Goal: Task Accomplishment & Management: Manage account settings

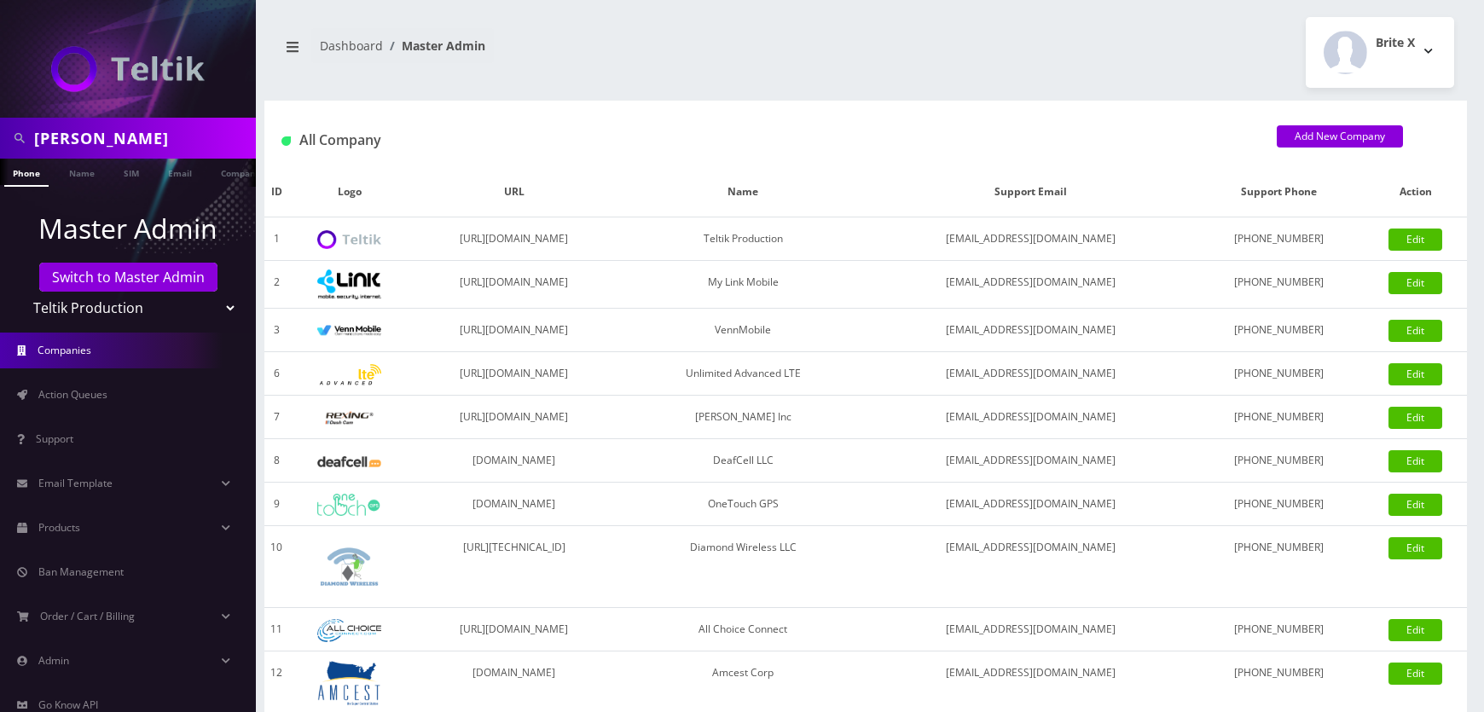
click at [90, 143] on input "[PERSON_NAME]" at bounding box center [143, 138] width 218 height 32
type input "nobility"
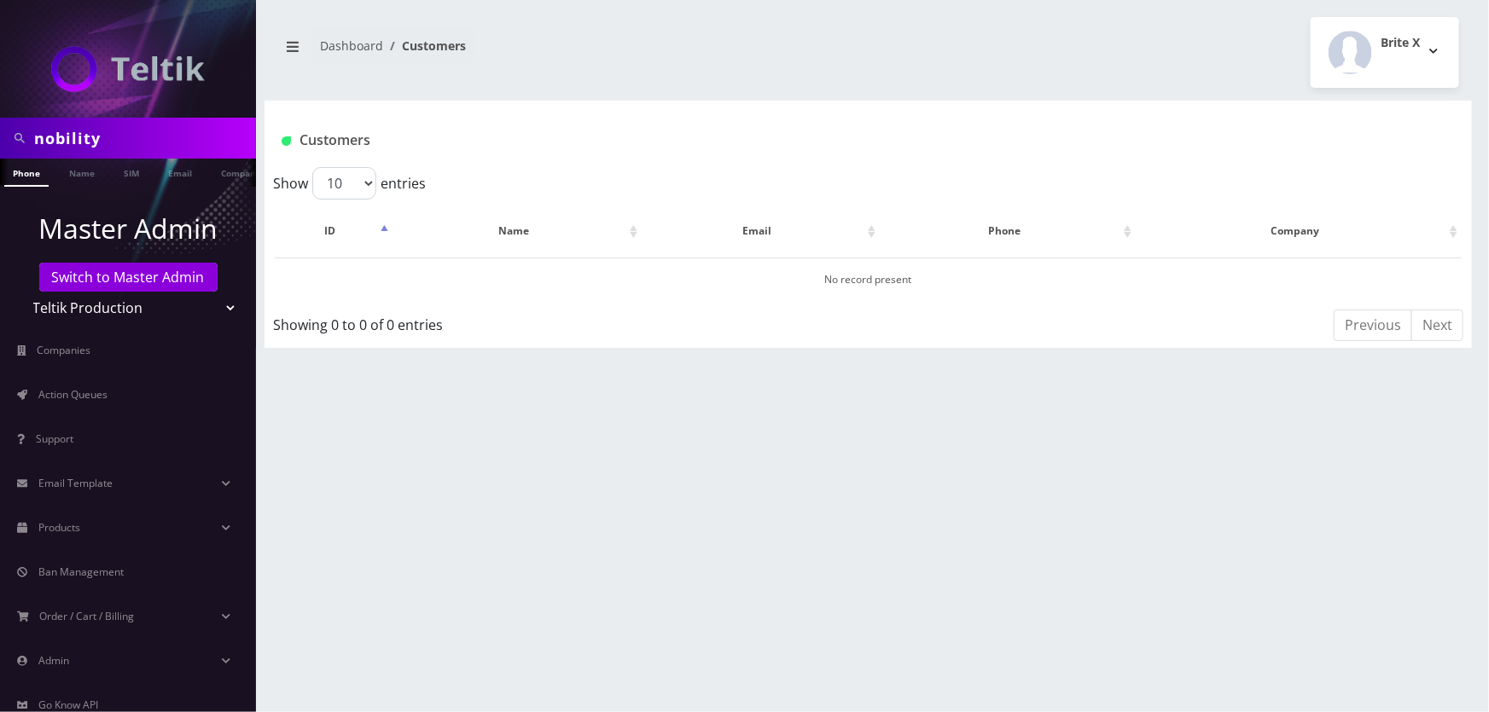
click at [61, 187] on ul "Master Admin Switch to Master Admin Teltik Production My Link Mobile VennMobile…" at bounding box center [128, 488] width 256 height 602
click at [71, 180] on link "Name" at bounding box center [82, 173] width 43 height 28
click at [131, 168] on link "SIM" at bounding box center [131, 173] width 32 height 28
click at [173, 166] on link "Email" at bounding box center [180, 173] width 41 height 28
click at [119, 311] on select "Teltik Production My Link Mobile VennMobile Unlimited Advanced LTE Rexing Inc D…" at bounding box center [129, 308] width 218 height 32
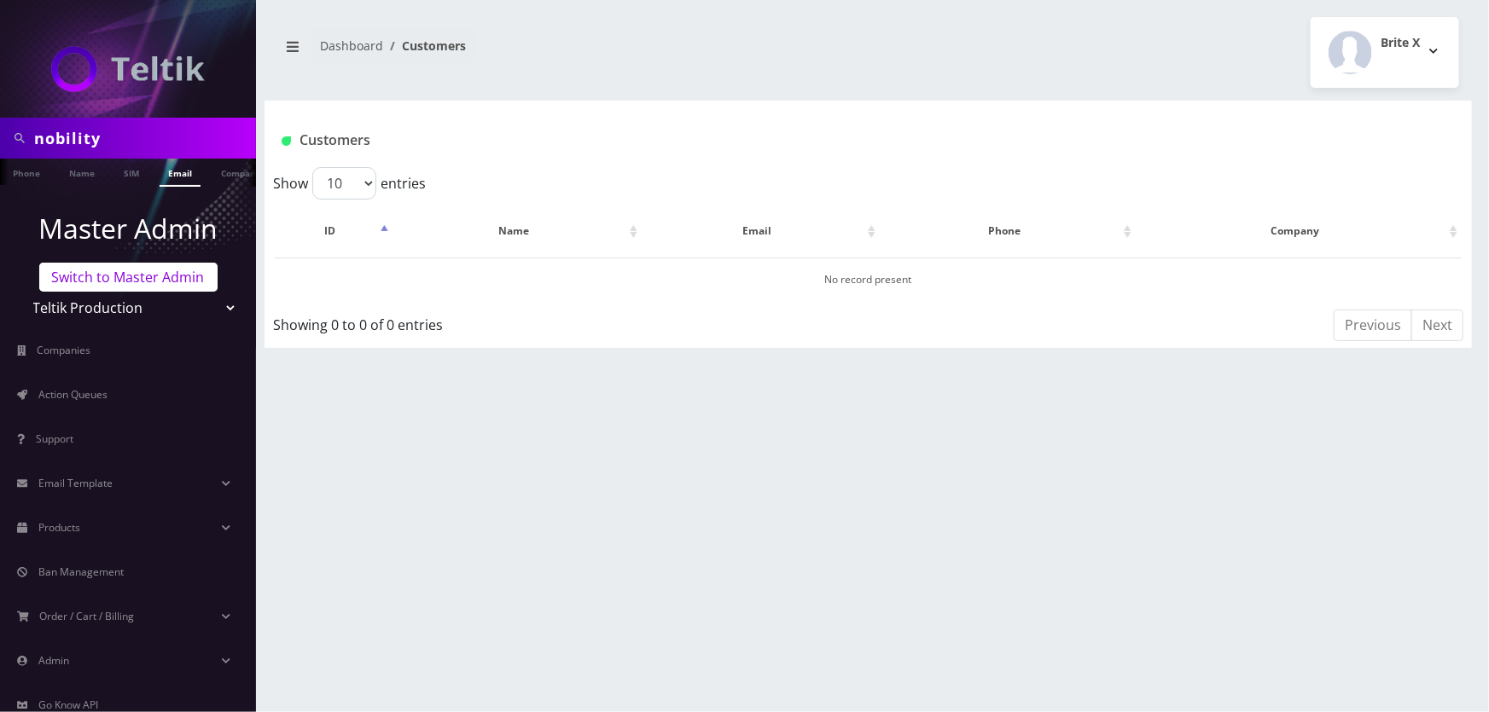
click at [99, 279] on link "Switch to Master Admin" at bounding box center [128, 277] width 178 height 29
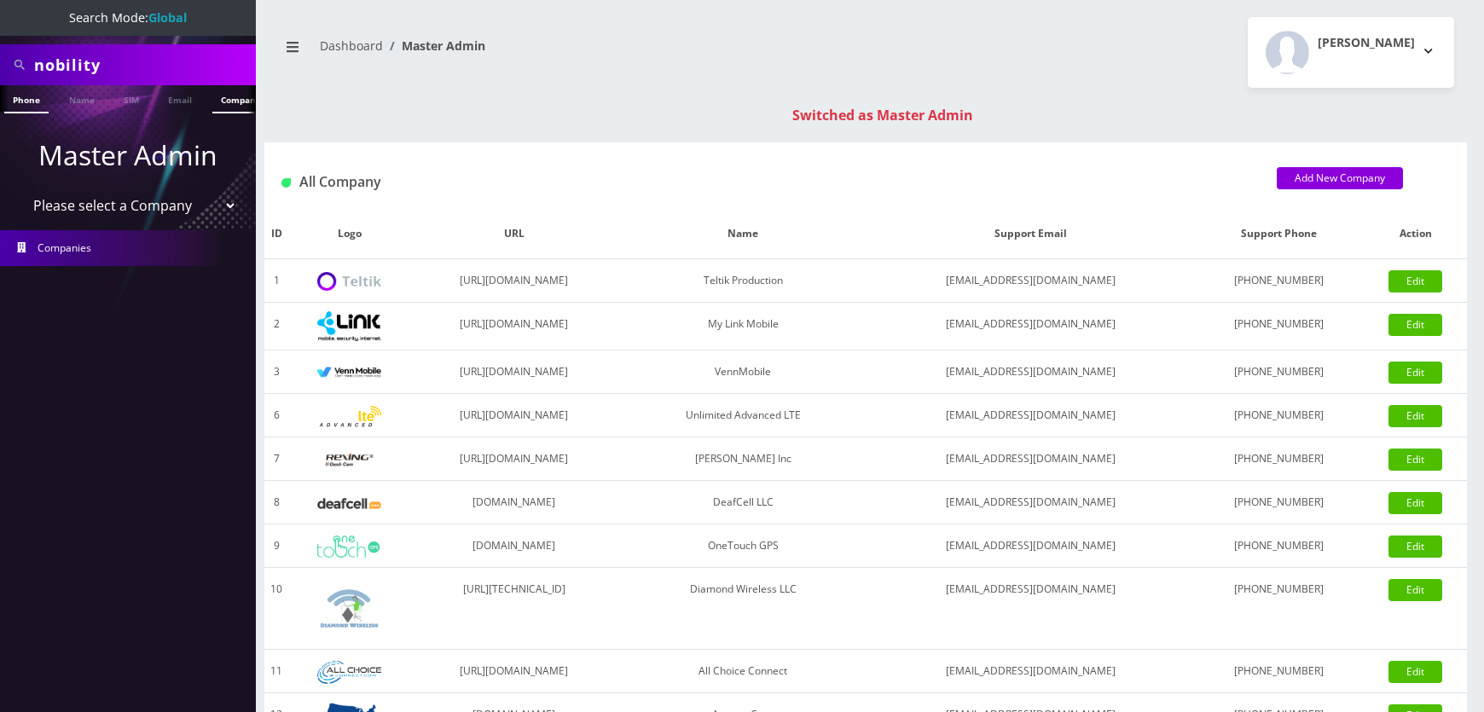
click at [215, 100] on link "Company" at bounding box center [240, 99] width 57 height 28
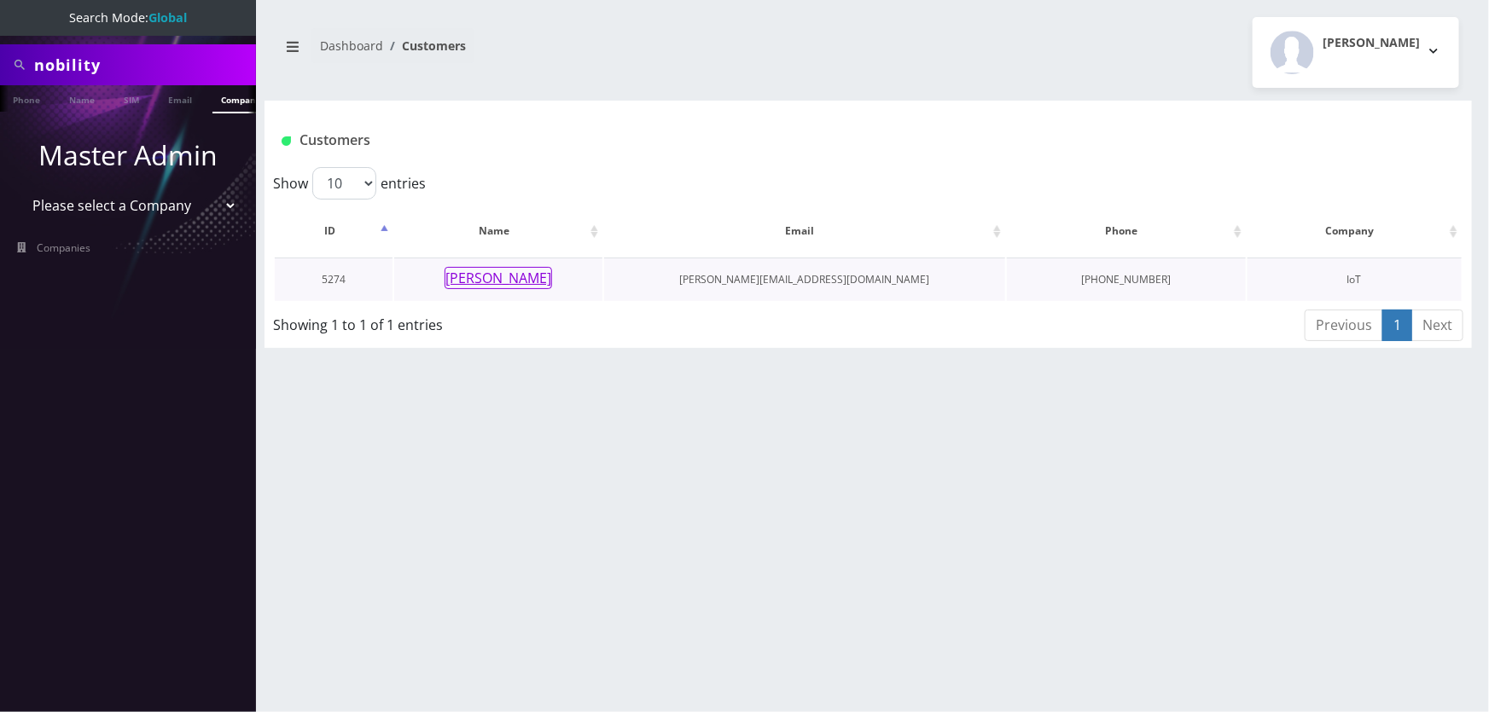
click at [513, 282] on button "[PERSON_NAME]" at bounding box center [497, 278] width 107 height 22
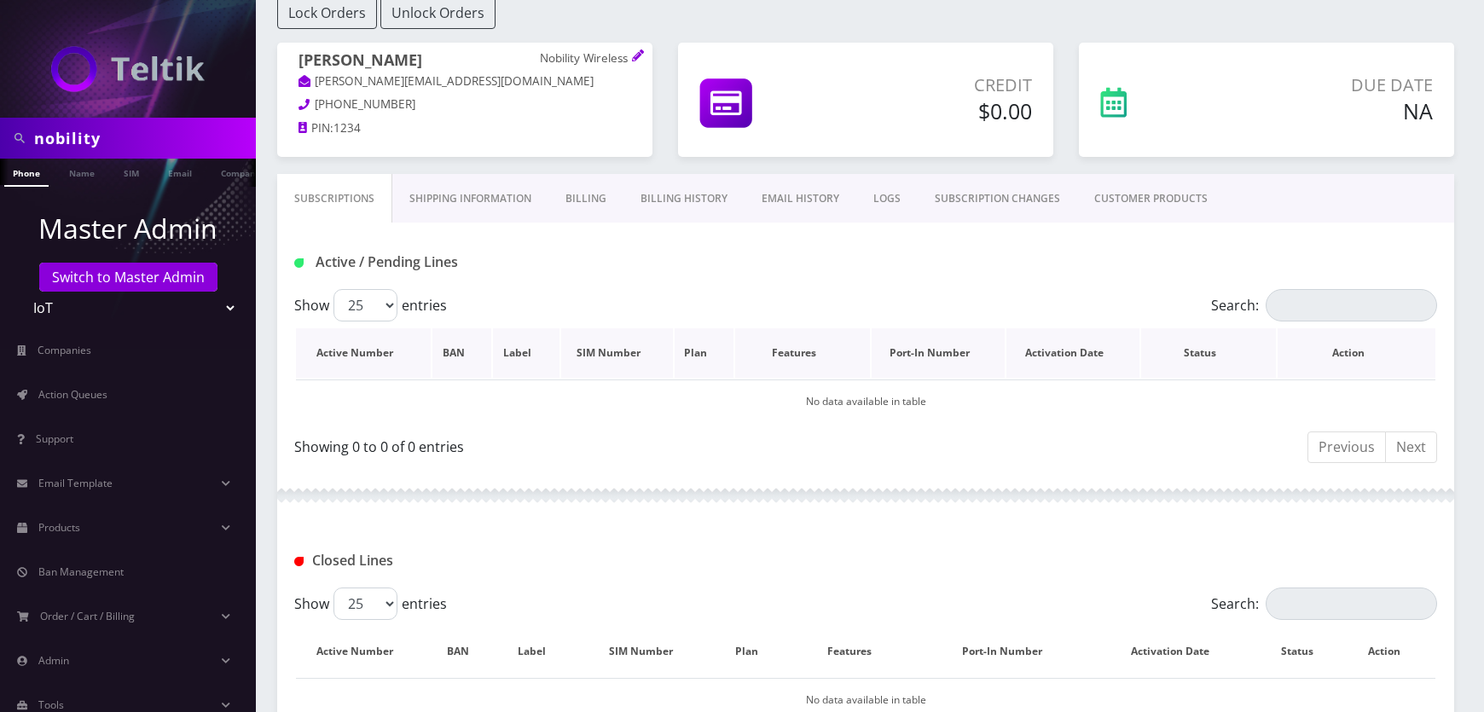
scroll to position [138, 0]
click at [1136, 192] on link "CUSTOMER PRODUCTS" at bounding box center [1152, 201] width 148 height 49
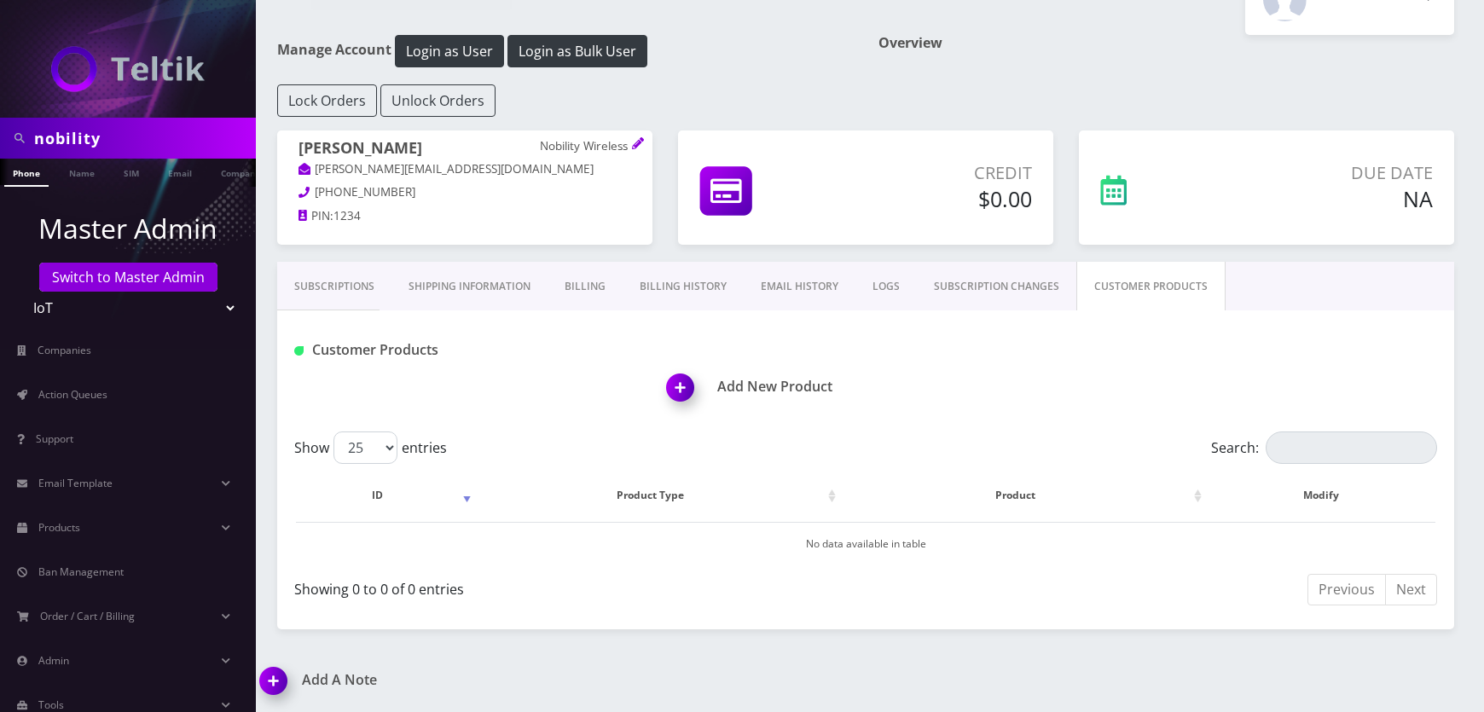
scroll to position [51, 0]
click at [981, 290] on link "SUBSCRIPTION CHANGES" at bounding box center [997, 288] width 160 height 49
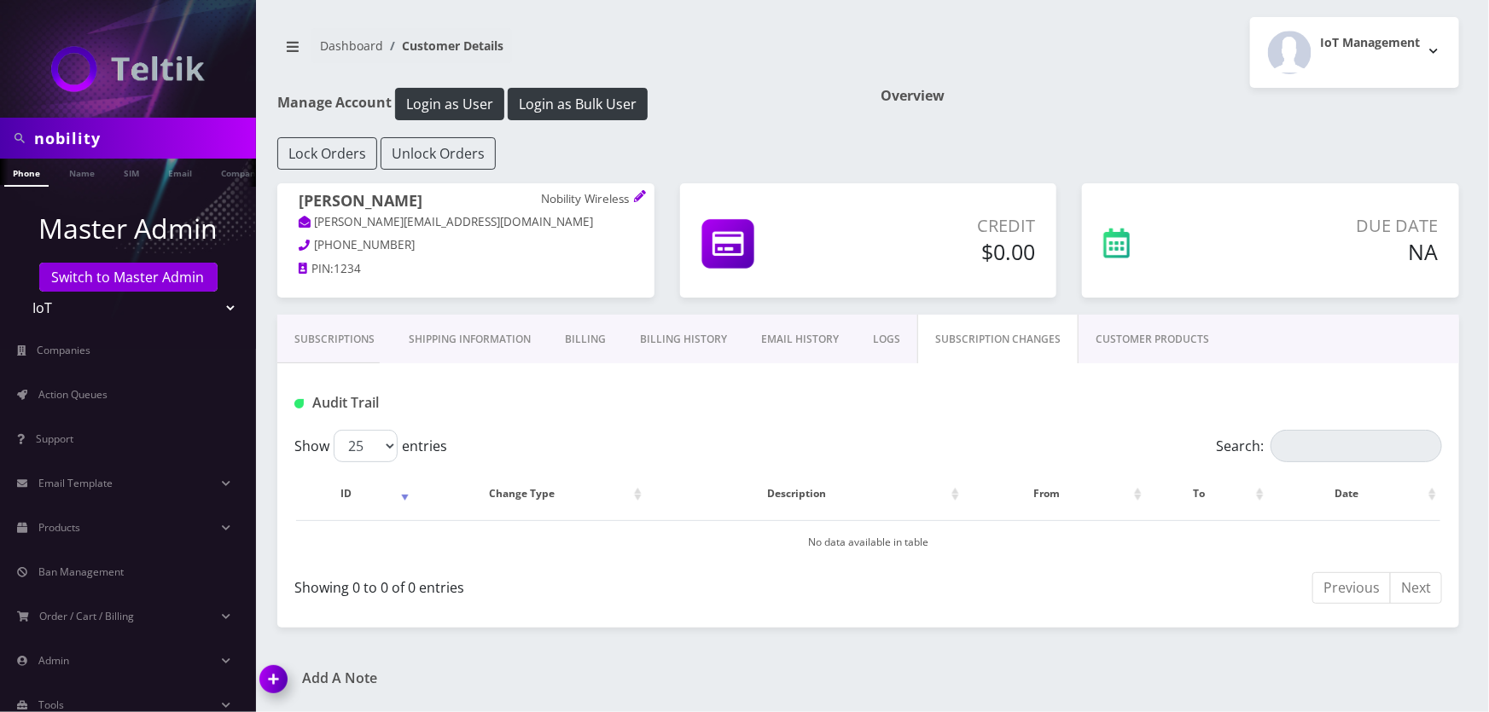
click at [869, 326] on link "LOGS" at bounding box center [886, 339] width 61 height 49
click at [831, 333] on link "EMAIL HISTORY" at bounding box center [800, 339] width 112 height 49
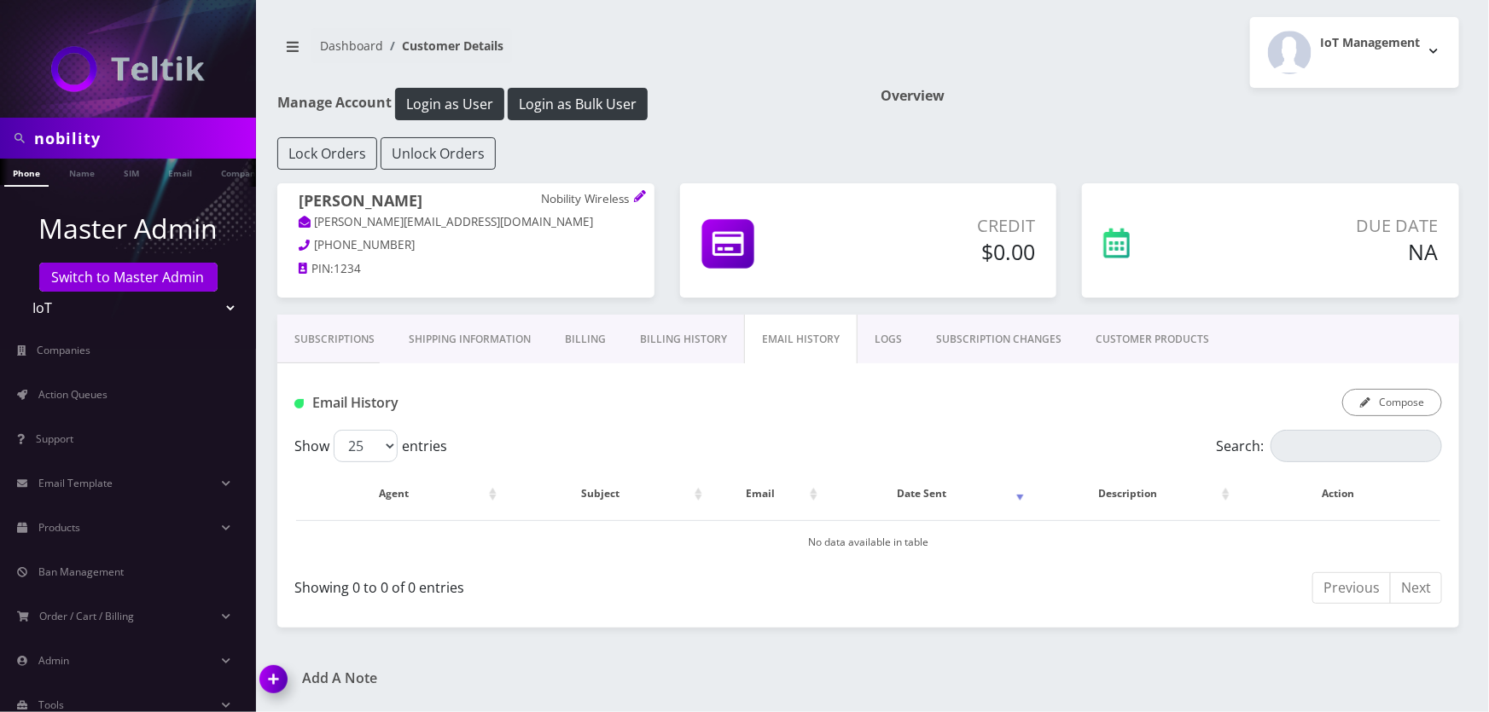
click at [897, 329] on link "LOGS" at bounding box center [887, 339] width 61 height 49
click at [994, 338] on link "SUBSCRIPTION CHANGES" at bounding box center [999, 339] width 160 height 49
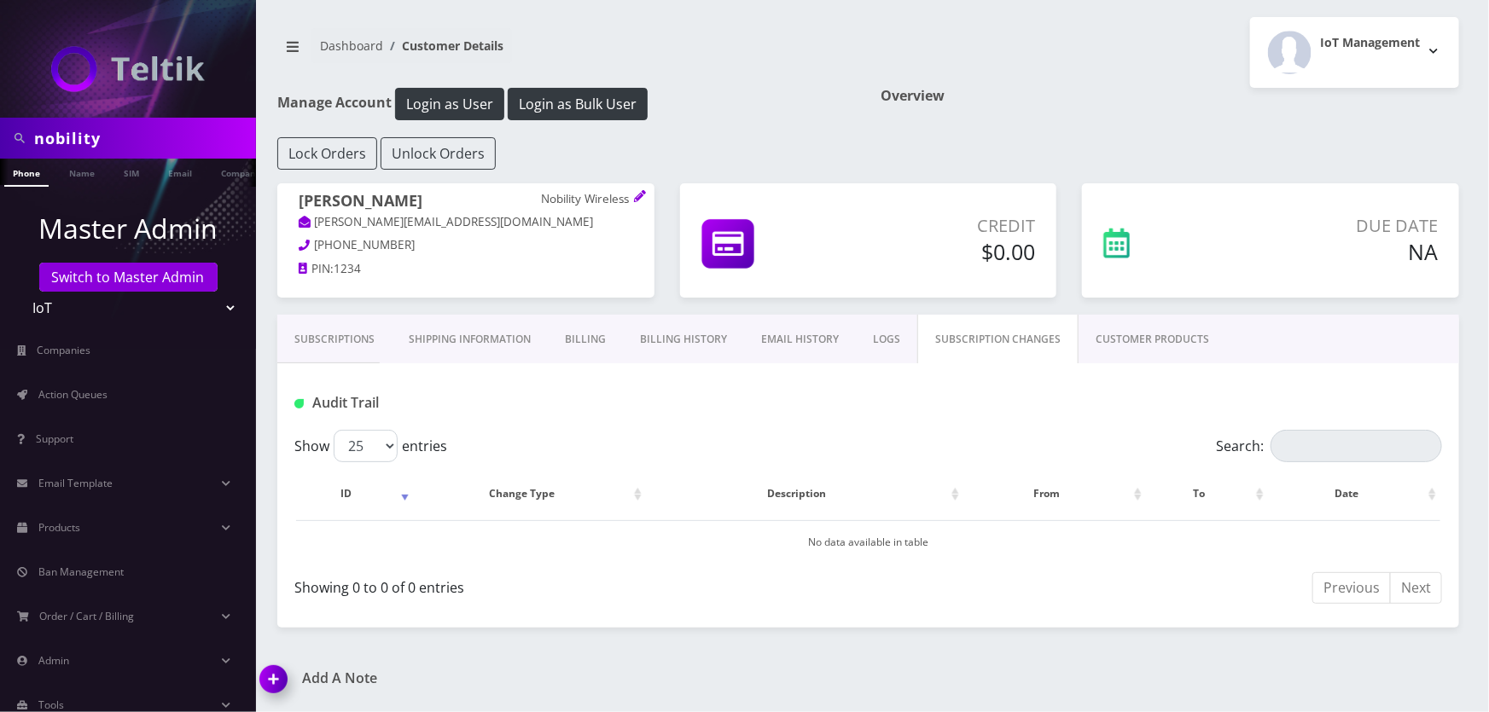
click at [1093, 339] on link "CUSTOMER PRODUCTS" at bounding box center [1152, 339] width 148 height 49
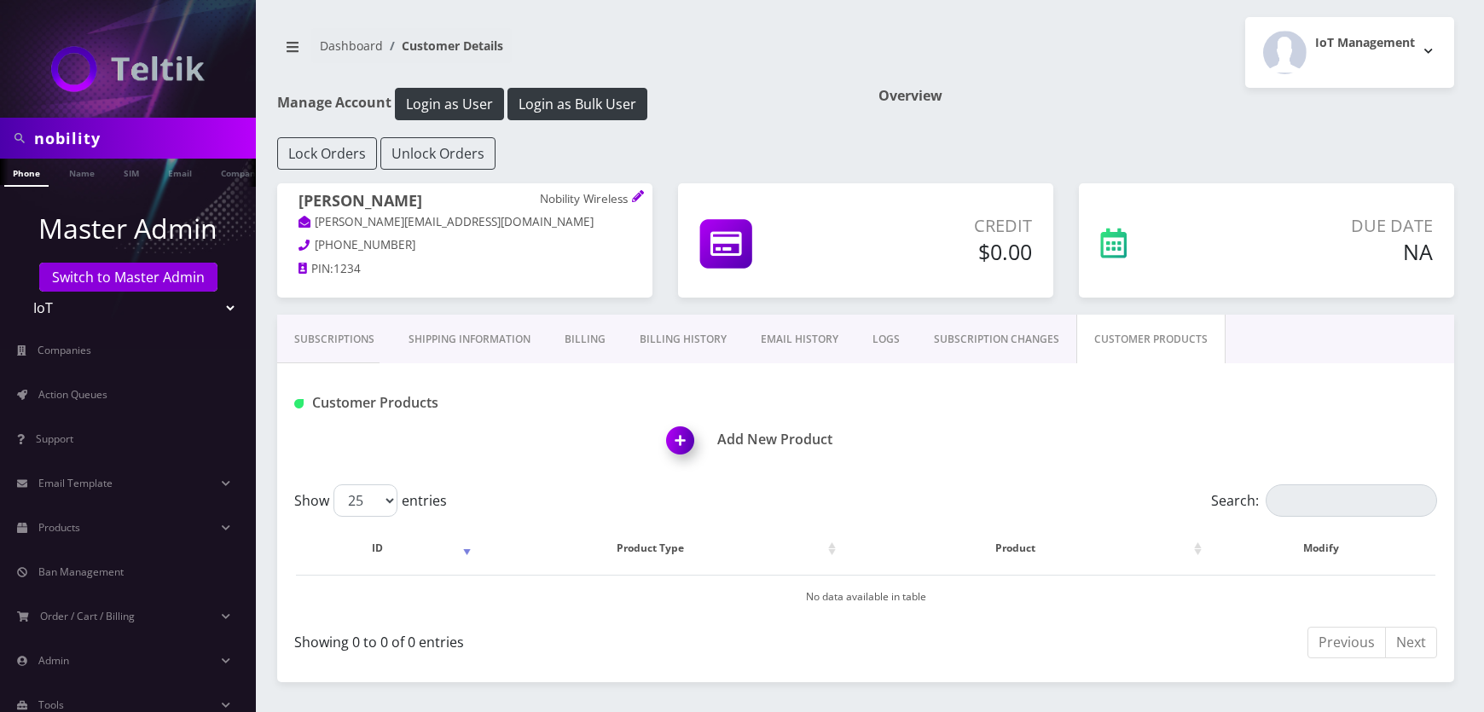
click at [725, 335] on link "Billing History" at bounding box center [683, 339] width 121 height 49
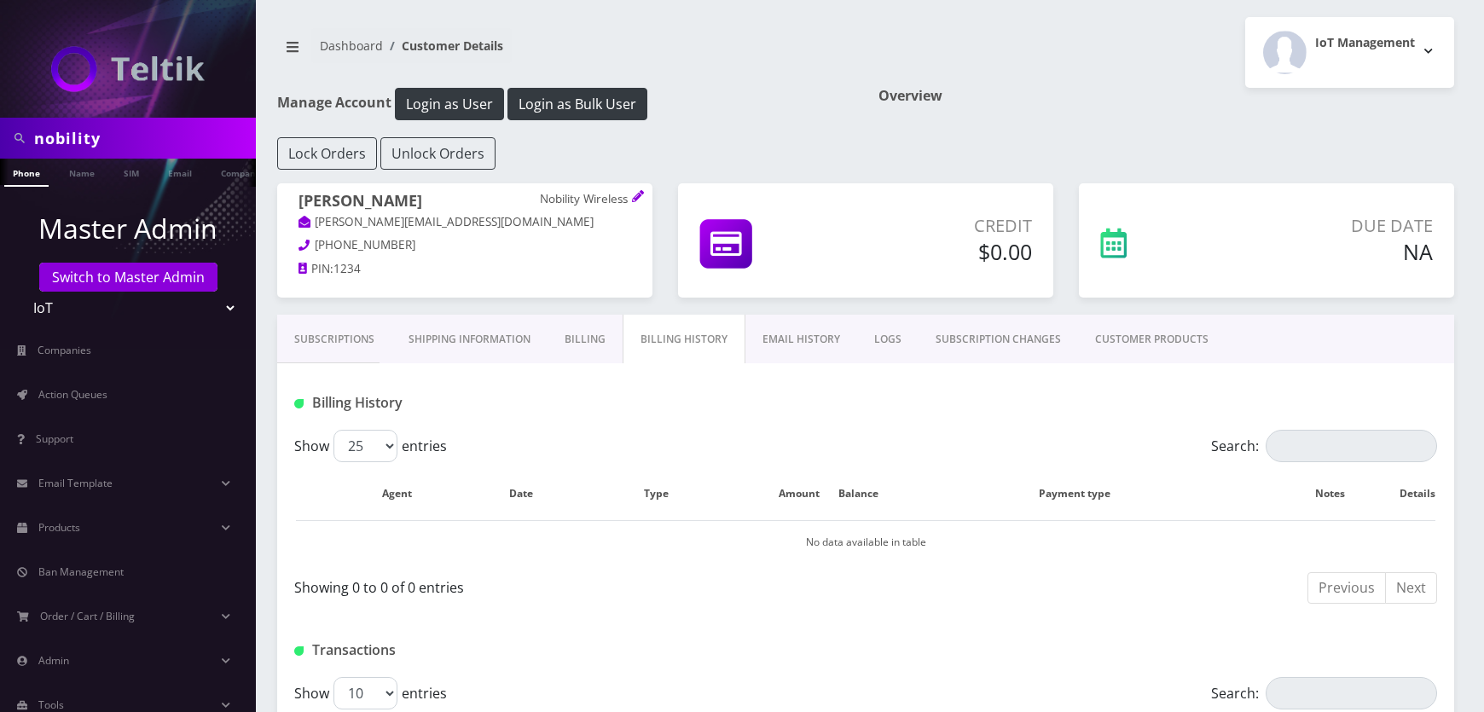
click at [609, 334] on link "Billing" at bounding box center [585, 339] width 75 height 49
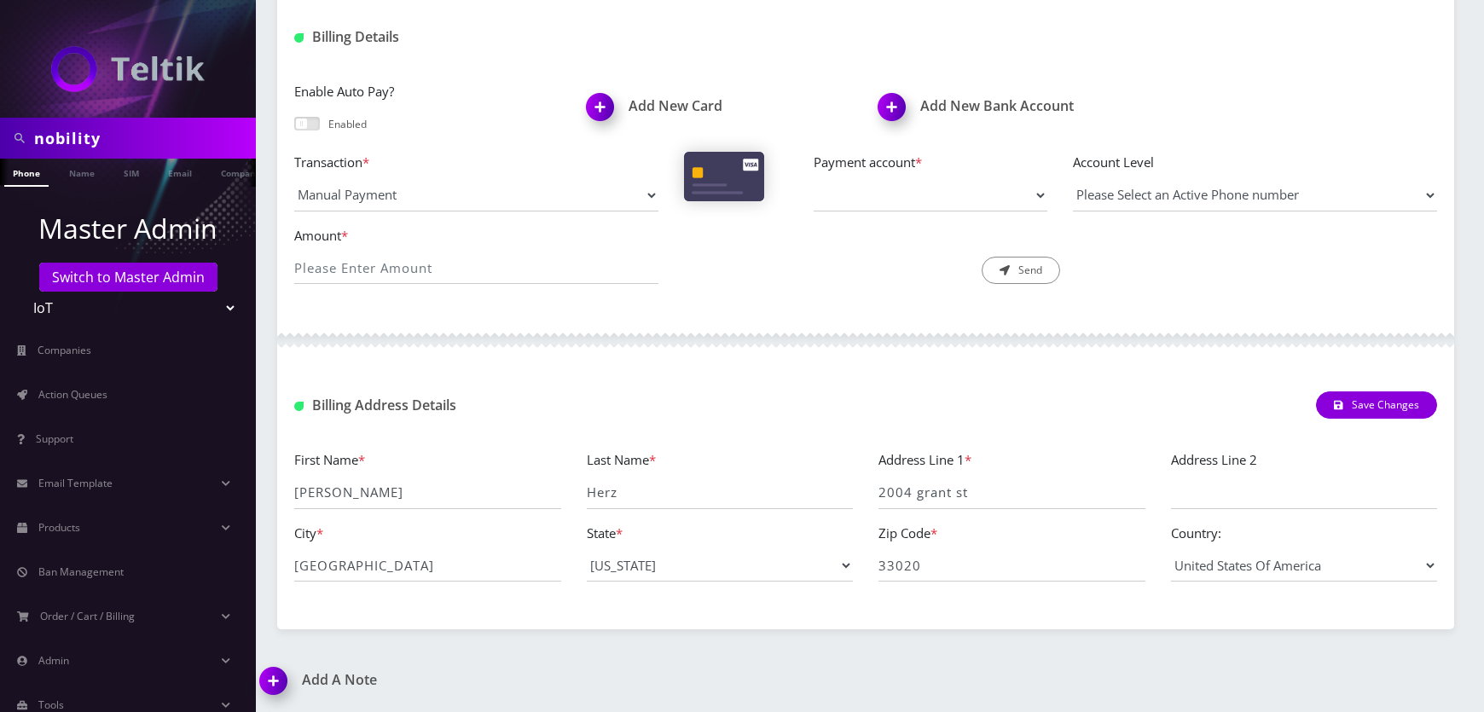
scroll to position [0, 9]
